Goal: Transaction & Acquisition: Book appointment/travel/reservation

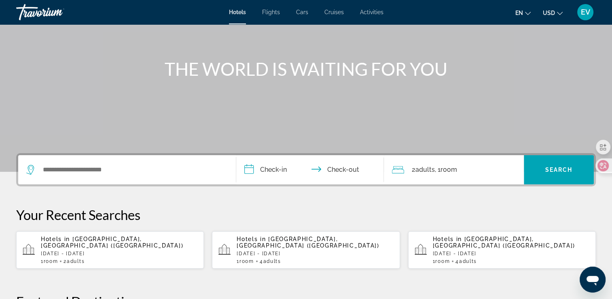
scroll to position [81, 0]
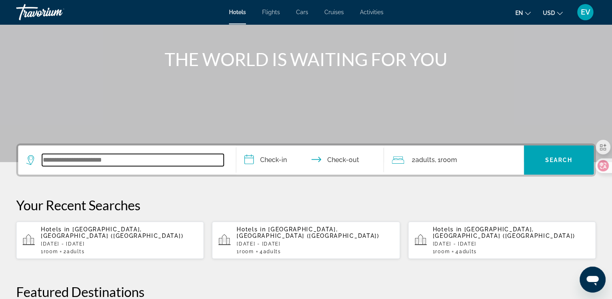
click at [128, 158] on input "Search widget" at bounding box center [133, 160] width 182 height 12
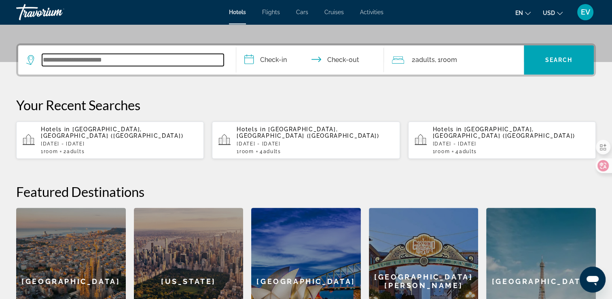
scroll to position [198, 0]
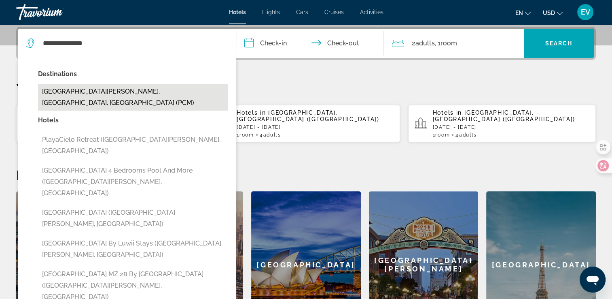
click at [171, 87] on button "[GEOGRAPHIC_DATA][PERSON_NAME], [GEOGRAPHIC_DATA], [GEOGRAPHIC_DATA] (PCM)" at bounding box center [133, 97] width 190 height 27
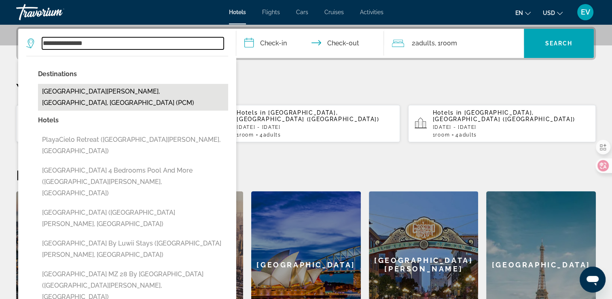
type input "**********"
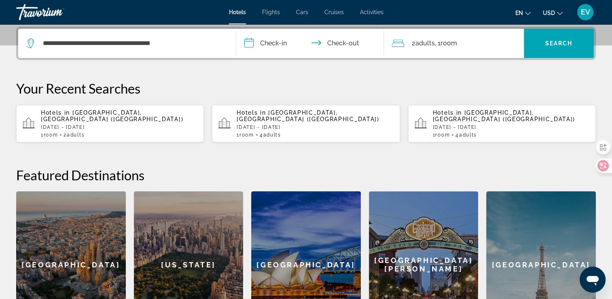
click at [273, 45] on input "**********" at bounding box center [311, 45] width 151 height 32
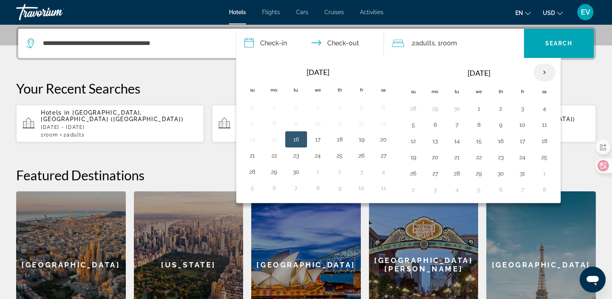
click at [544, 71] on th "Next month" at bounding box center [545, 73] width 22 height 18
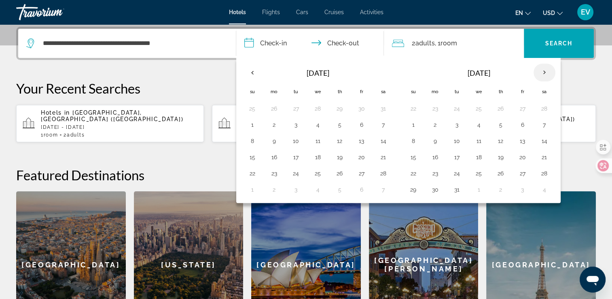
click at [544, 71] on th "Next month" at bounding box center [545, 73] width 22 height 18
click at [499, 173] on button "28" at bounding box center [501, 173] width 13 height 11
click at [542, 68] on th "Next month" at bounding box center [545, 73] width 22 height 18
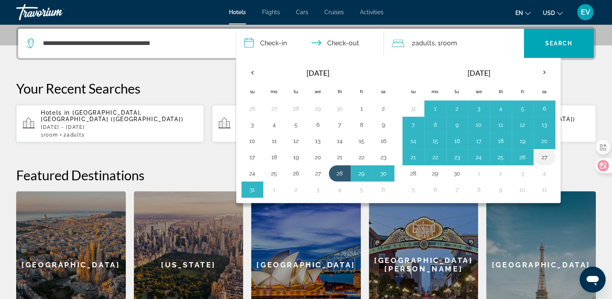
click at [549, 154] on td "27" at bounding box center [545, 157] width 22 height 16
click at [542, 155] on button "27" at bounding box center [544, 156] width 13 height 11
type input "**********"
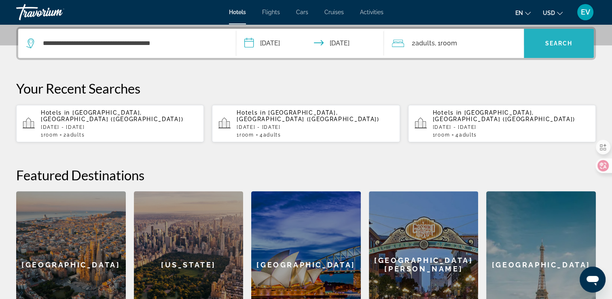
click at [556, 43] on span "Search" at bounding box center [560, 43] width 28 height 6
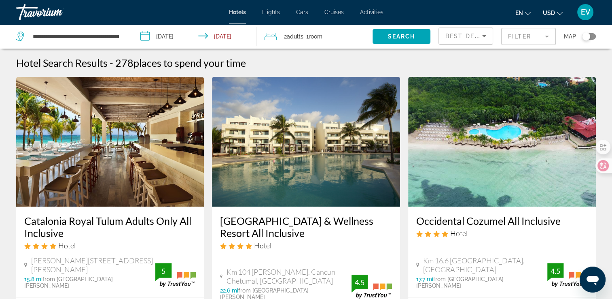
click at [532, 36] on mat-form-field "Filter" at bounding box center [529, 36] width 55 height 17
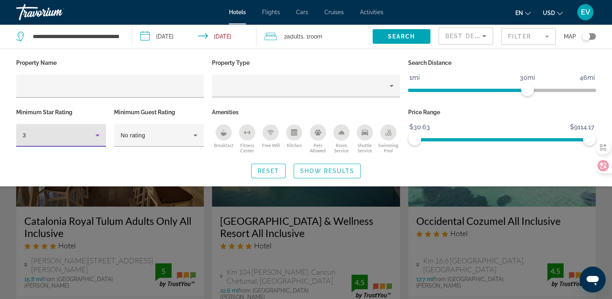
click at [88, 139] on div "3" at bounding box center [59, 135] width 73 height 10
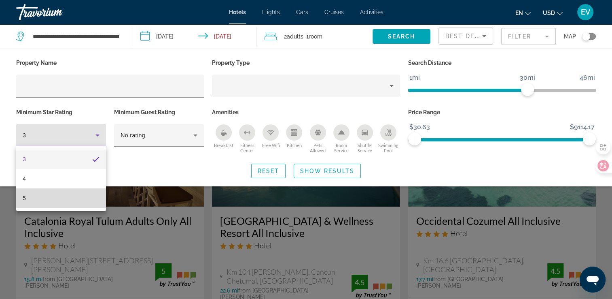
click at [64, 198] on mat-option "5" at bounding box center [61, 197] width 90 height 19
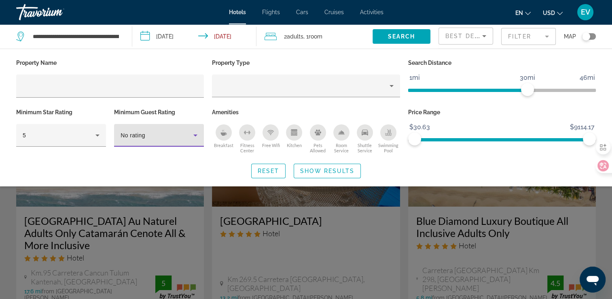
click at [190, 134] on div "No rating" at bounding box center [157, 135] width 73 height 10
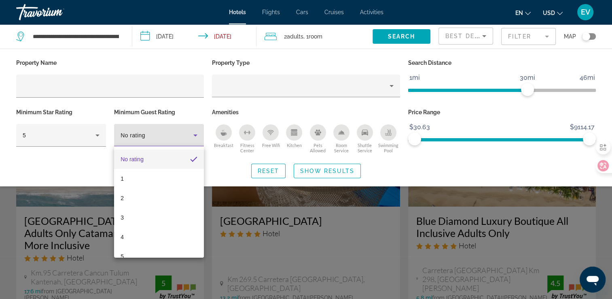
click at [190, 134] on div at bounding box center [306, 149] width 612 height 299
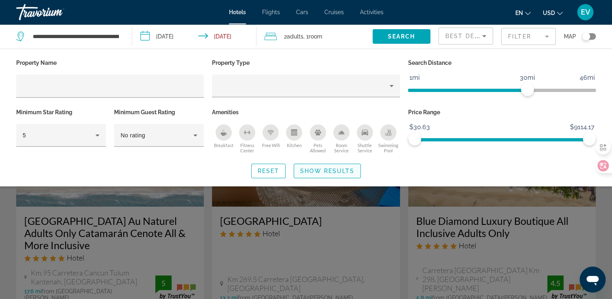
click at [324, 170] on span "Show Results" at bounding box center [327, 171] width 54 height 6
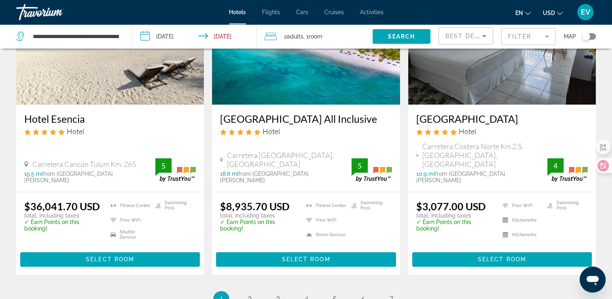
scroll to position [997, 0]
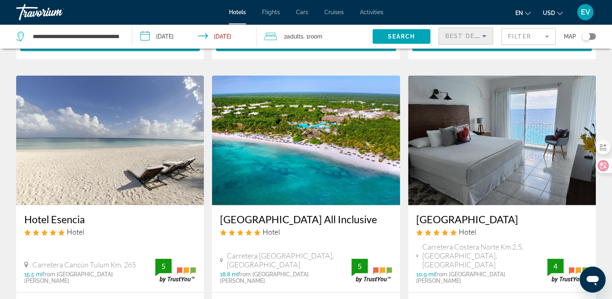
click at [478, 36] on span "Best Deals" at bounding box center [467, 36] width 42 height 6
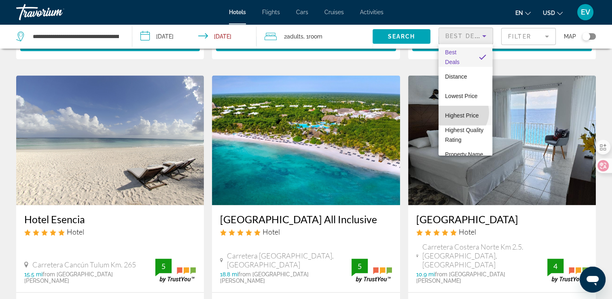
click at [459, 112] on span "Highest Price" at bounding box center [462, 115] width 34 height 6
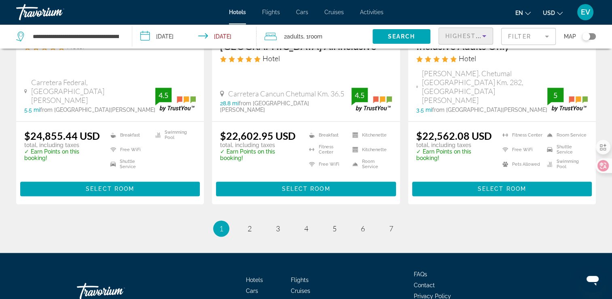
scroll to position [1171, 0]
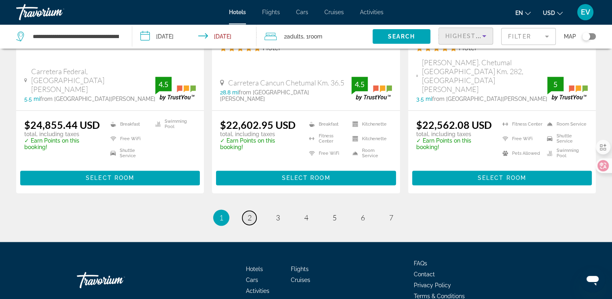
click at [246, 210] on link "page 2" at bounding box center [249, 217] width 14 height 14
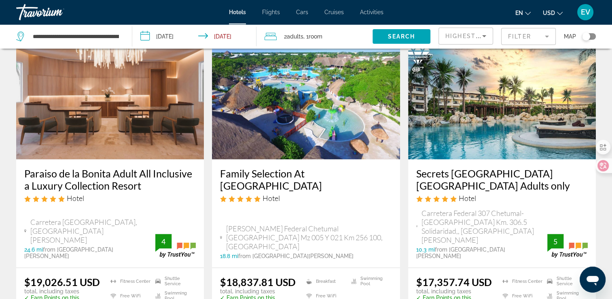
scroll to position [1189, 0]
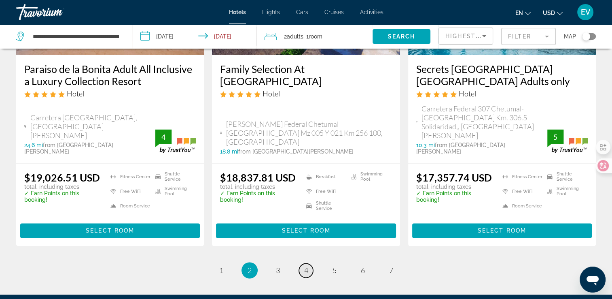
click at [307, 266] on span "4" at bounding box center [306, 270] width 4 height 9
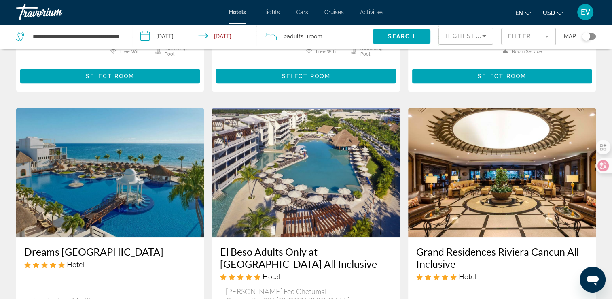
scroll to position [405, 0]
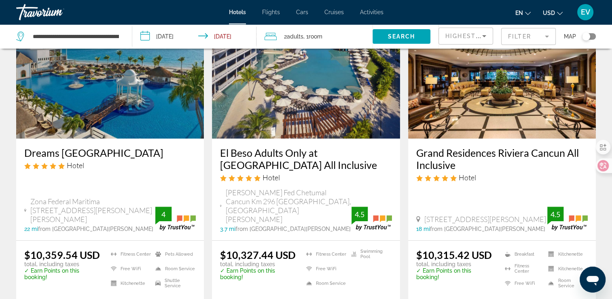
click at [474, 36] on span "Highest Price" at bounding box center [472, 36] width 53 height 6
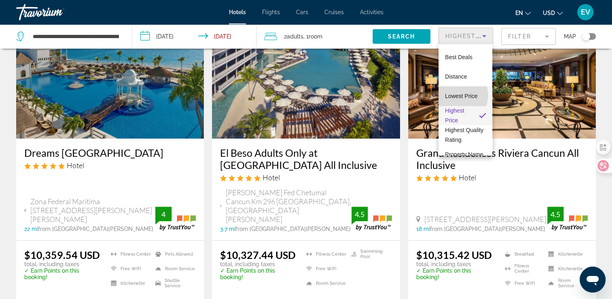
click at [461, 95] on span "Lowest Price" at bounding box center [461, 96] width 32 height 6
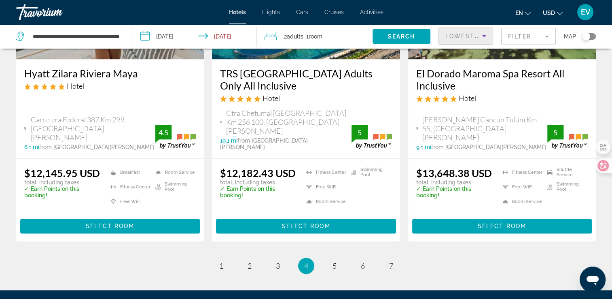
scroll to position [1159, 0]
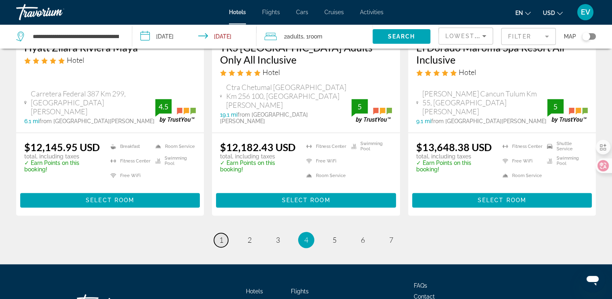
click at [220, 235] on span "1" at bounding box center [221, 239] width 4 height 9
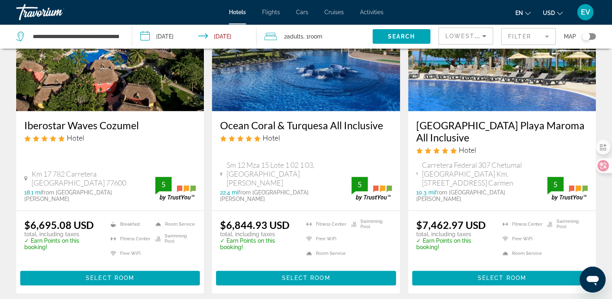
scroll to position [1143, 0]
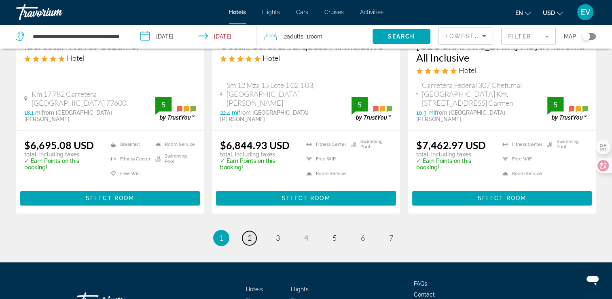
click at [251, 233] on span "2" at bounding box center [250, 237] width 4 height 9
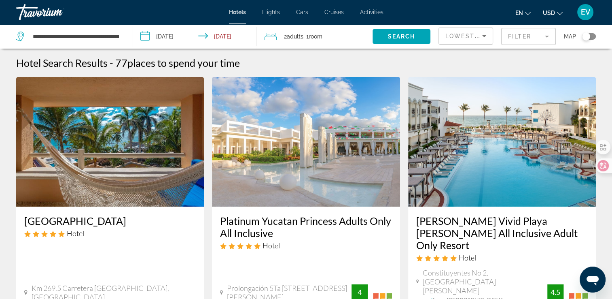
click at [162, 36] on input "**********" at bounding box center [196, 37] width 128 height 27
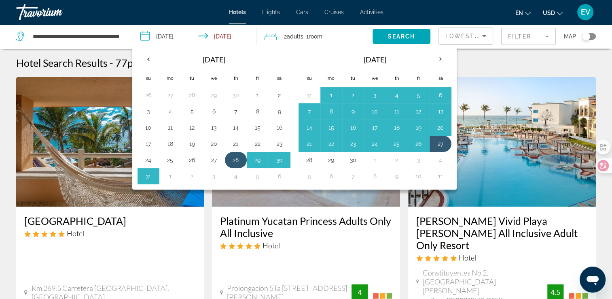
click at [234, 161] on button "28" at bounding box center [236, 159] width 13 height 11
click at [309, 159] on button "28" at bounding box center [309, 159] width 13 height 11
type input "**********"
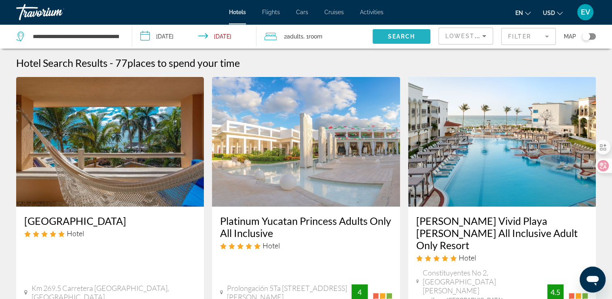
click at [403, 34] on span "Search" at bounding box center [402, 36] width 28 height 6
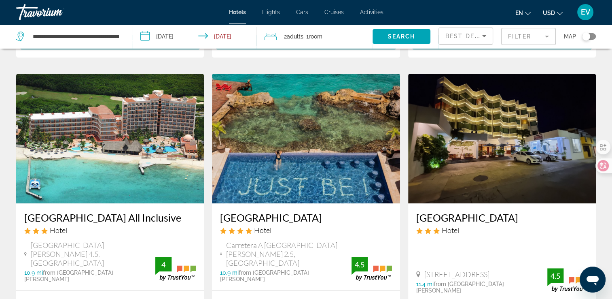
scroll to position [324, 0]
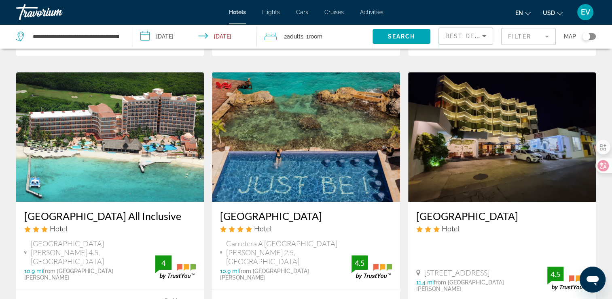
click at [467, 35] on span "Best Deals" at bounding box center [467, 36] width 42 height 6
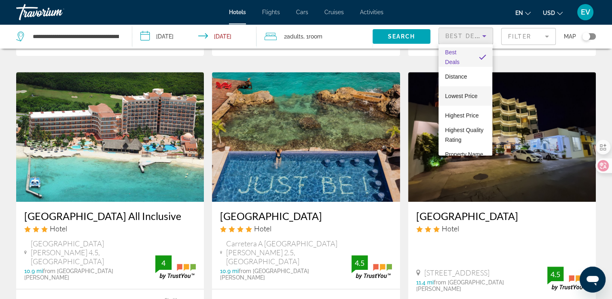
click at [460, 95] on span "Lowest Price" at bounding box center [461, 96] width 32 height 6
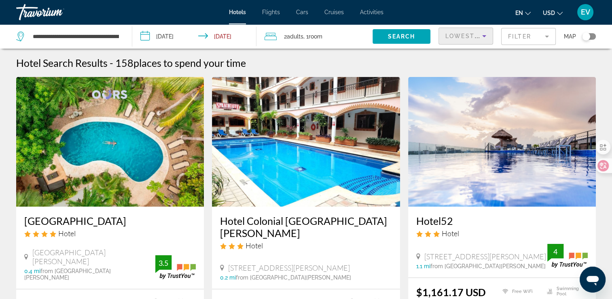
click at [526, 34] on mat-form-field "Filter" at bounding box center [529, 36] width 55 height 17
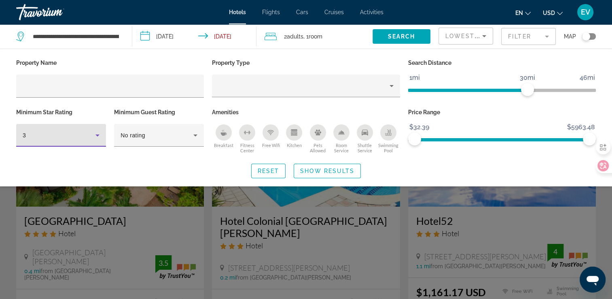
click at [68, 130] on div "3" at bounding box center [59, 135] width 73 height 10
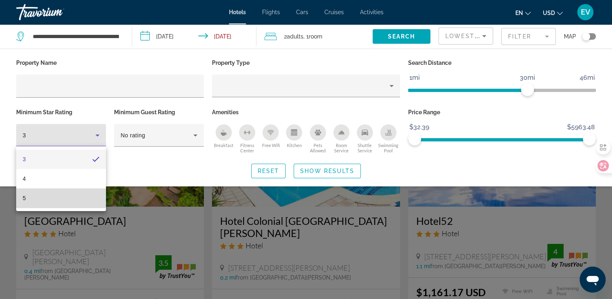
click at [57, 198] on mat-option "5" at bounding box center [61, 197] width 90 height 19
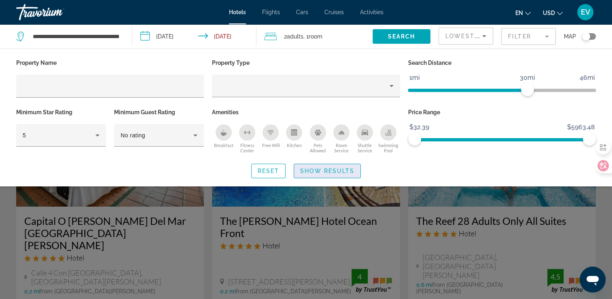
click at [324, 174] on span "Search widget" at bounding box center [327, 170] width 66 height 19
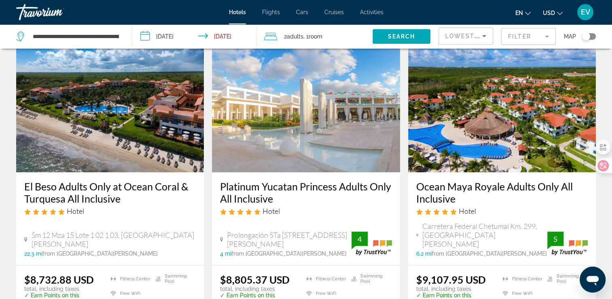
scroll to position [1012, 0]
